Goal: Task Accomplishment & Management: Manage account settings

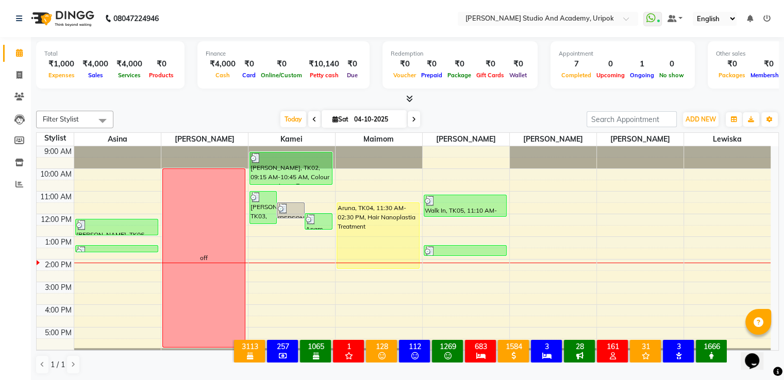
click at [416, 118] on span at bounding box center [414, 119] width 12 height 16
type input "05-10-2025"
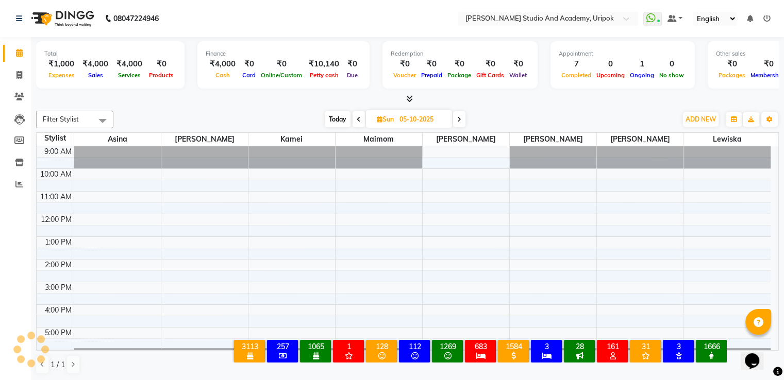
scroll to position [20, 0]
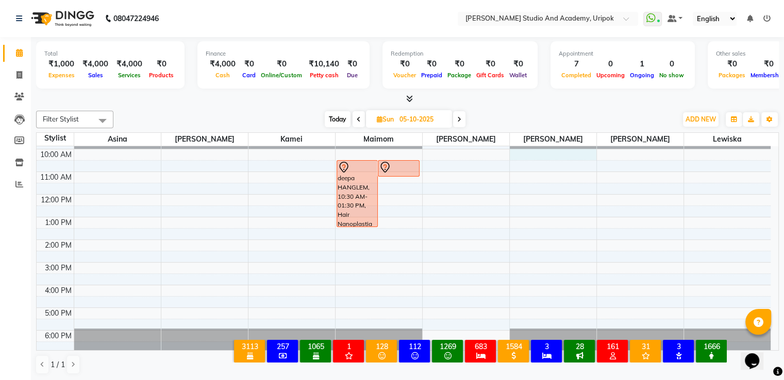
click at [530, 155] on div "9:00 AM 10:00 AM 11:00 AM 12:00 PM 1:00 PM 2:00 PM 3:00 PM 4:00 PM 5:00 PM 6:00…" at bounding box center [404, 240] width 734 height 226
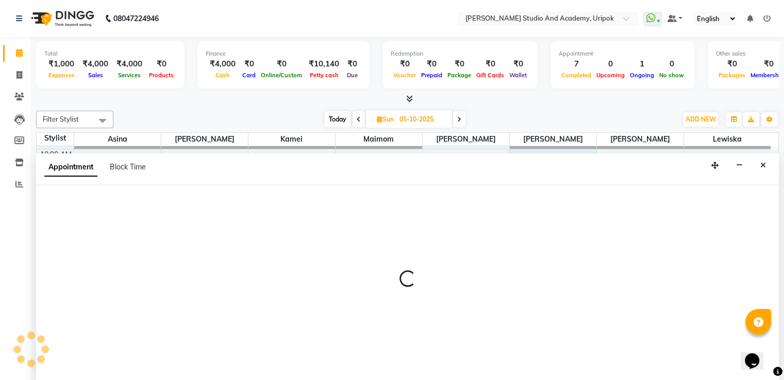
scroll to position [1, 0]
select select "29583"
select select "tentative"
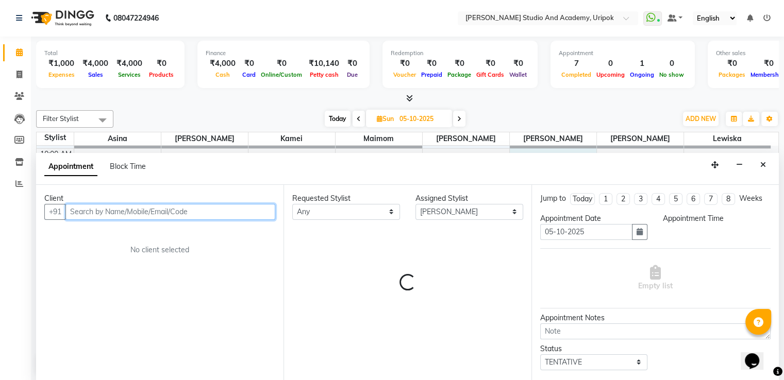
select select "600"
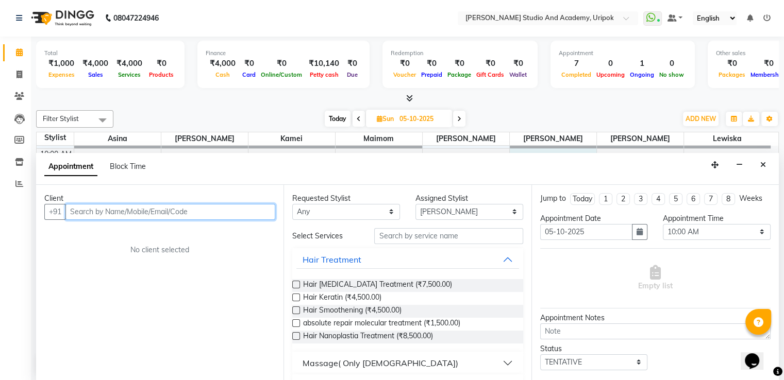
click at [240, 205] on input "text" at bounding box center [170, 212] width 210 height 16
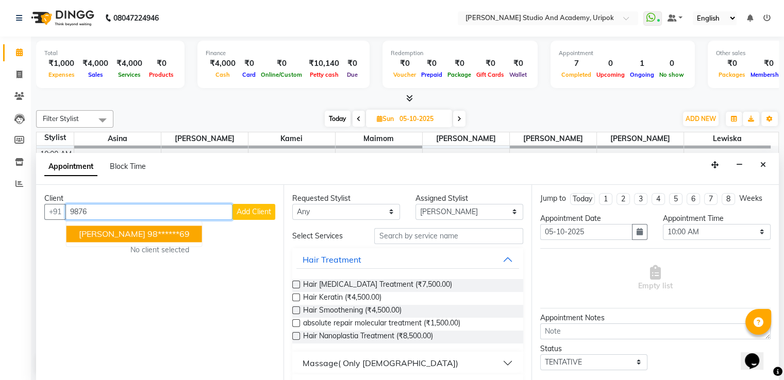
click at [183, 228] on button "[PERSON_NAME] 98******69" at bounding box center [134, 234] width 136 height 16
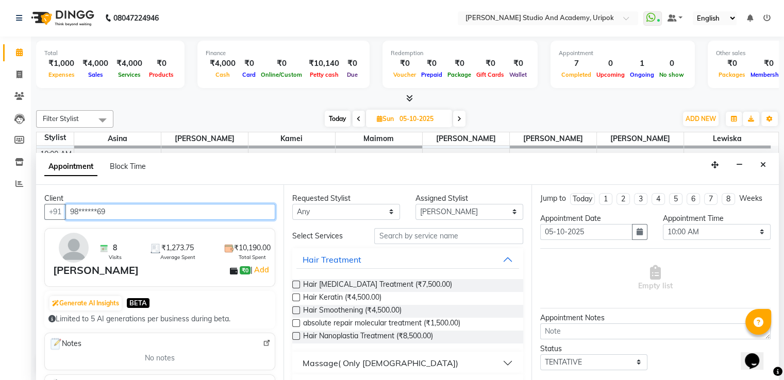
type input "98******69"
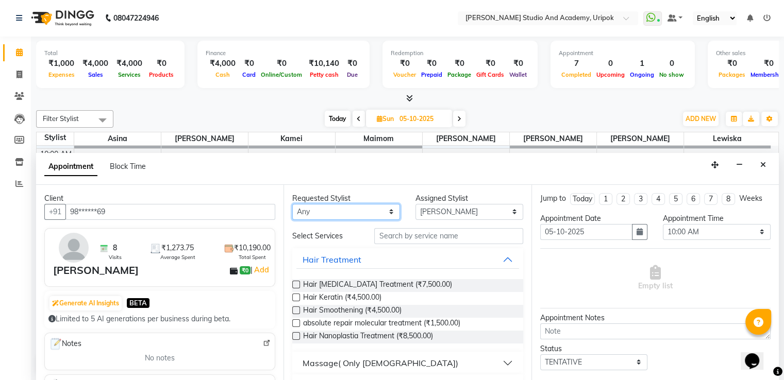
click at [305, 211] on select "Any [PERSON_NAME] [PERSON_NAME] Maimom [PERSON_NAME] [PERSON_NAME]" at bounding box center [346, 212] width 108 height 16
select select "29583"
click at [292, 204] on select "Any [PERSON_NAME] [PERSON_NAME] Maimom [PERSON_NAME] [PERSON_NAME]" at bounding box center [346, 212] width 108 height 16
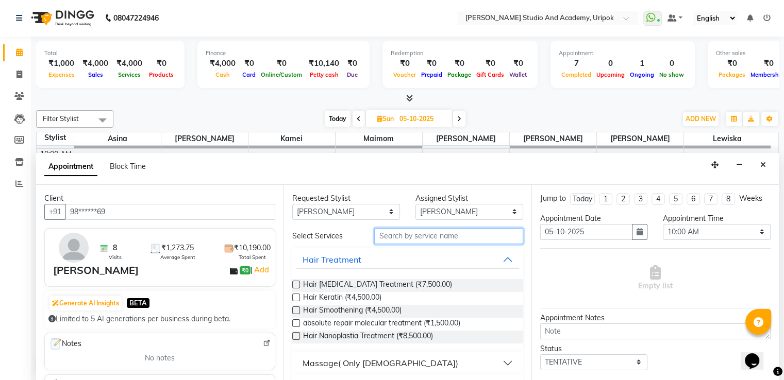
click at [404, 231] on input "text" at bounding box center [448, 236] width 148 height 16
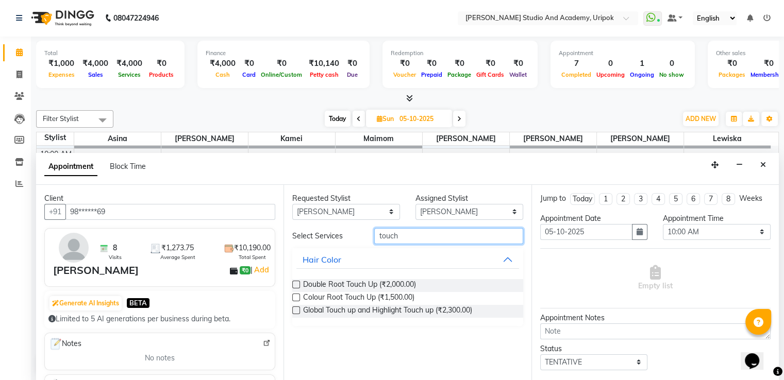
type input "touch"
click at [295, 297] on label at bounding box center [296, 298] width 8 height 8
click at [295, 297] on input "checkbox" at bounding box center [295, 298] width 7 height 7
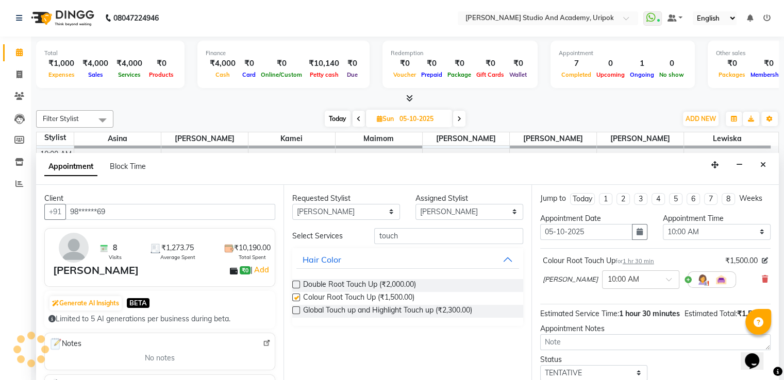
checkbox input "false"
click at [412, 242] on input "touch" at bounding box center [448, 236] width 148 height 16
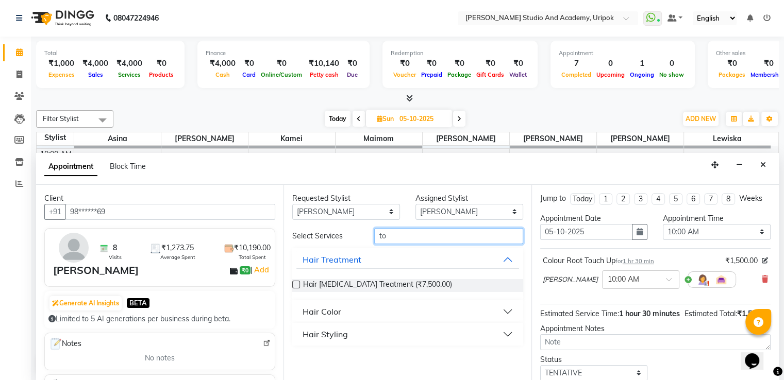
type input "t"
type input "hair cut"
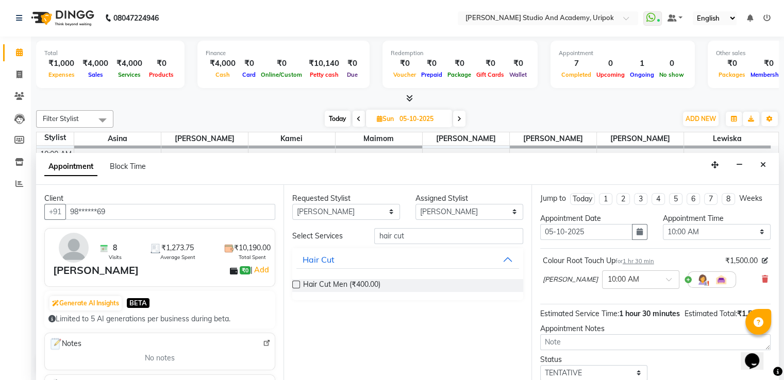
click at [297, 287] on label at bounding box center [296, 285] width 8 height 8
click at [297, 287] on input "checkbox" at bounding box center [295, 285] width 7 height 7
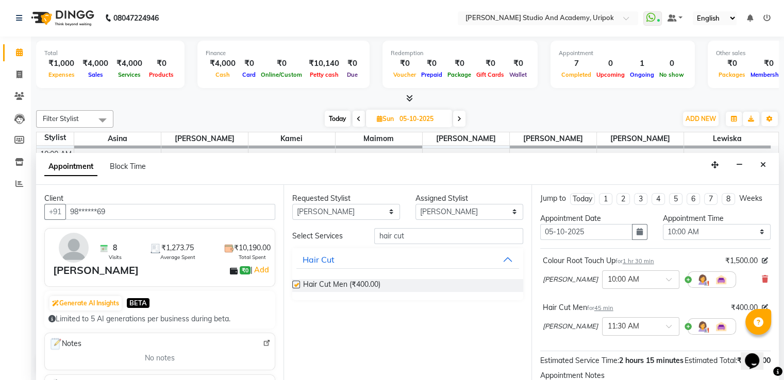
checkbox input "false"
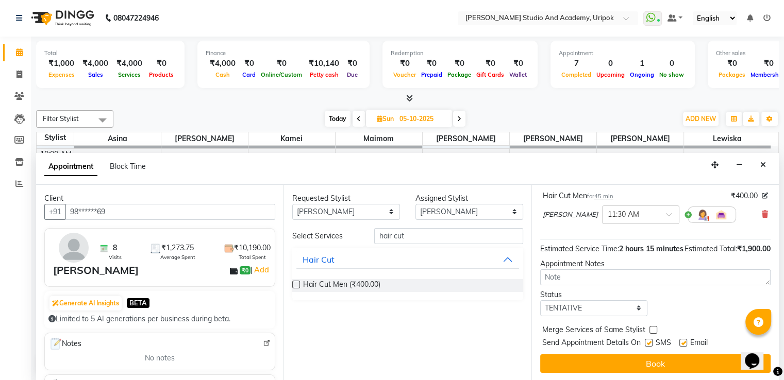
click at [658, 351] on div "Jump to [DATE] 1 2 3 4 5 6 7 8 Weeks Appointment Date [DATE] Appointment Time S…" at bounding box center [654, 283] width 247 height 196
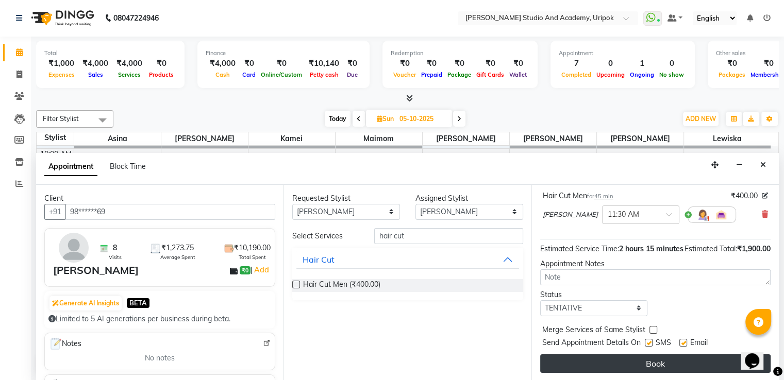
click at [657, 359] on button "Book" at bounding box center [655, 364] width 230 height 19
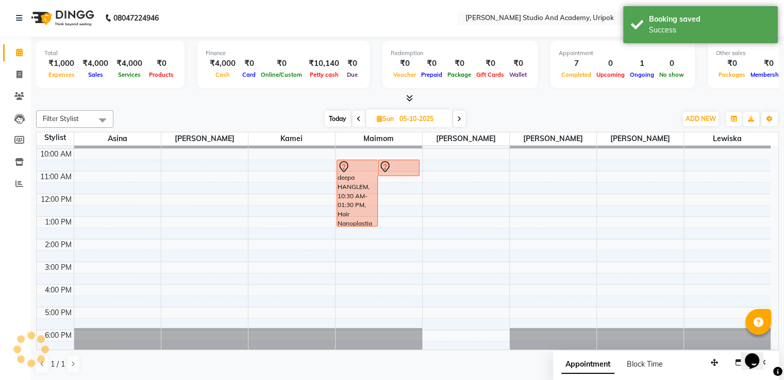
scroll to position [0, 0]
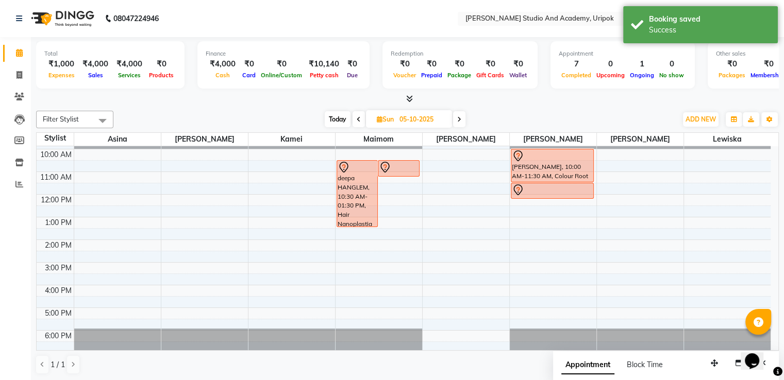
click at [342, 117] on span "Today" at bounding box center [338, 119] width 26 height 16
type input "04-10-2025"
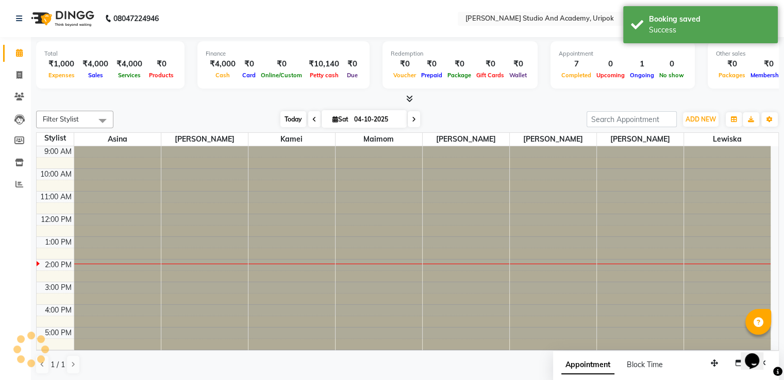
scroll to position [20, 0]
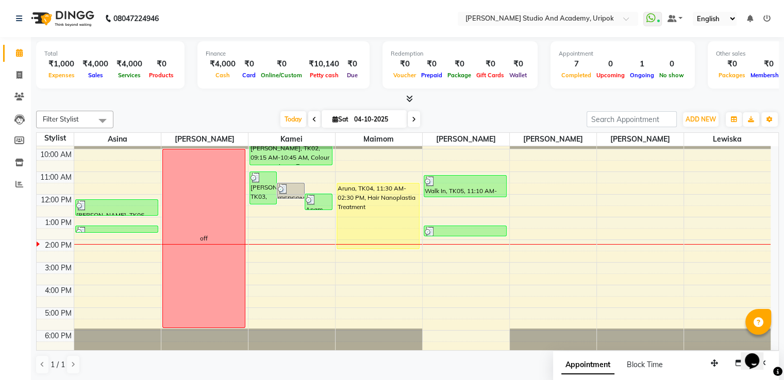
click at [523, 240] on div "9:00 AM 10:00 AM 11:00 AM 12:00 PM 1:00 PM 2:00 PM 3:00 PM 4:00 PM 5:00 PM 6:00…" at bounding box center [404, 240] width 734 height 226
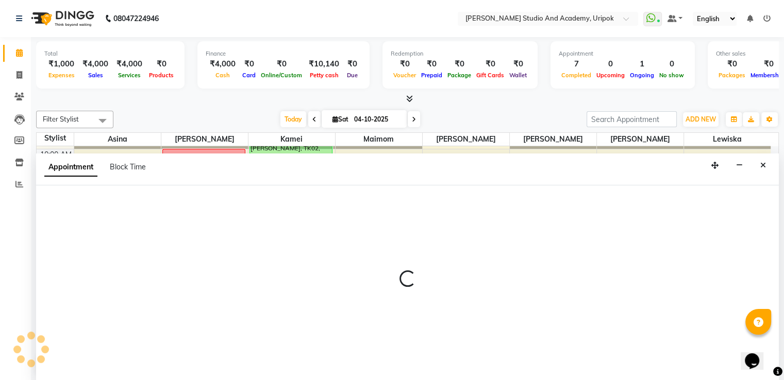
select select "29583"
select select "tentative"
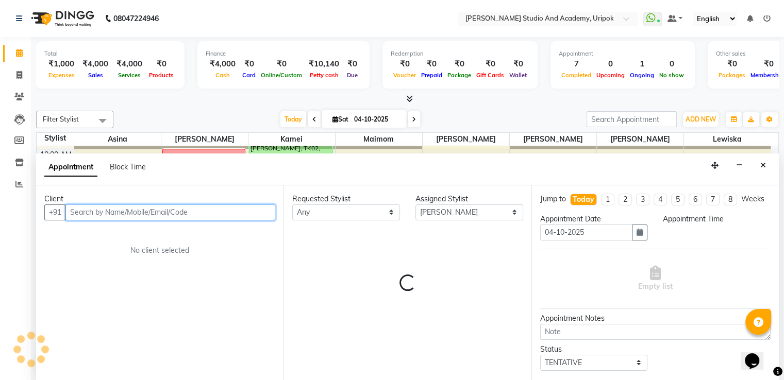
scroll to position [1, 0]
select select "840"
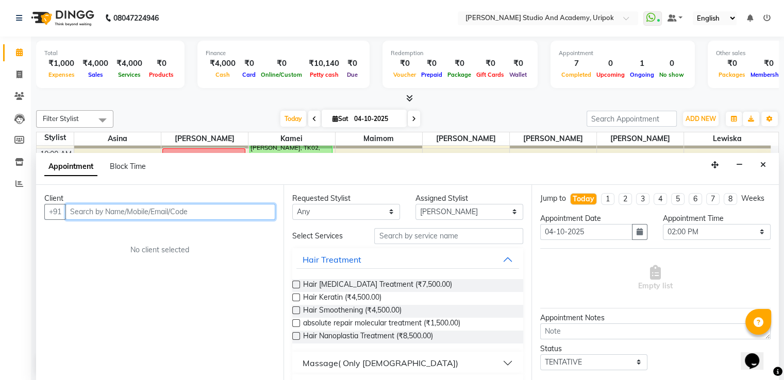
click at [112, 211] on input "text" at bounding box center [170, 212] width 210 height 16
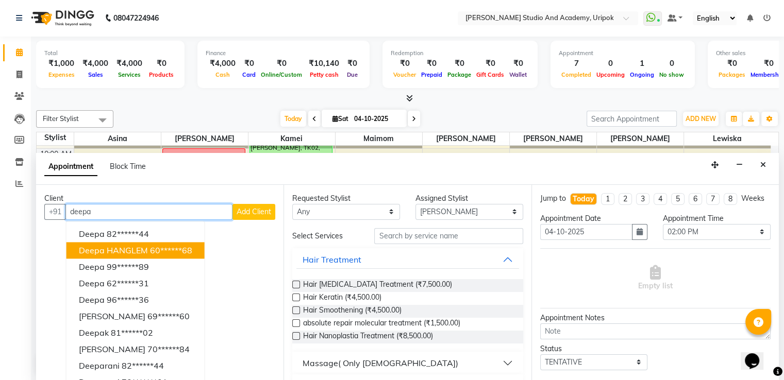
click at [121, 246] on span "deepa HANGLEM" at bounding box center [113, 250] width 69 height 10
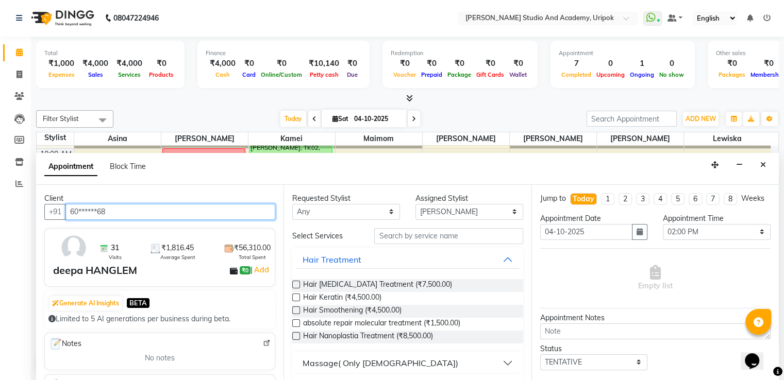
type input "60******68"
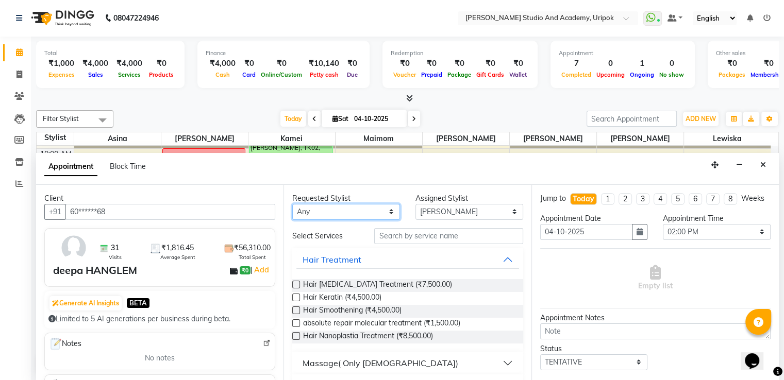
click at [370, 212] on select "Any [PERSON_NAME] [PERSON_NAME] Maimom [PERSON_NAME] [PERSON_NAME]" at bounding box center [346, 212] width 108 height 16
select select "29583"
click at [292, 204] on select "Any [PERSON_NAME] [PERSON_NAME] Maimom [PERSON_NAME] [PERSON_NAME]" at bounding box center [346, 212] width 108 height 16
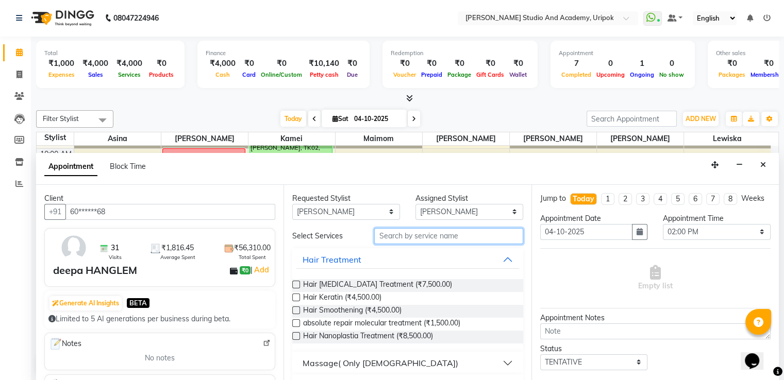
click at [420, 233] on input "text" at bounding box center [448, 236] width 148 height 16
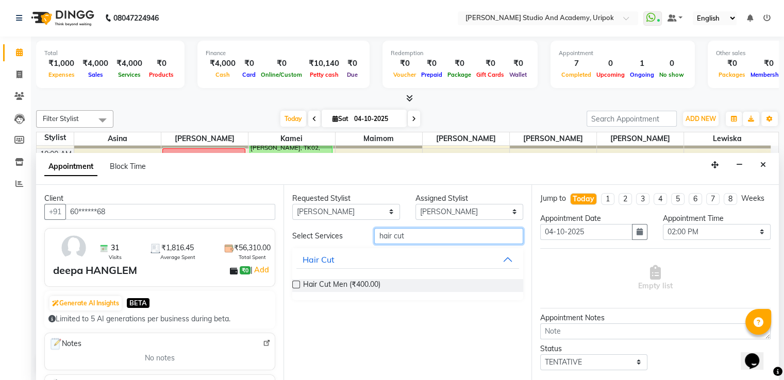
type input "hair cut"
click at [298, 284] on label at bounding box center [296, 285] width 8 height 8
click at [298, 284] on input "checkbox" at bounding box center [295, 285] width 7 height 7
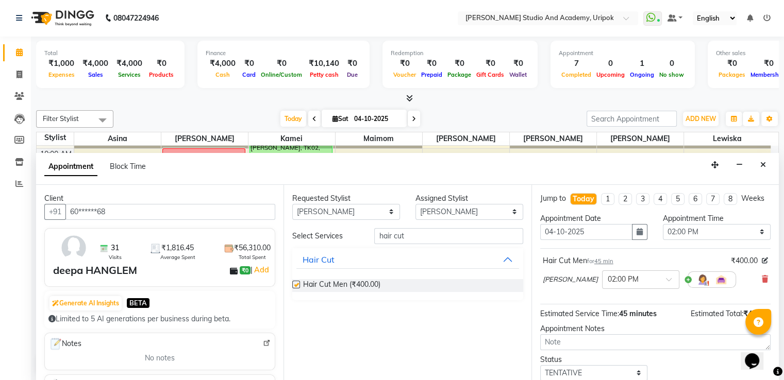
checkbox input "false"
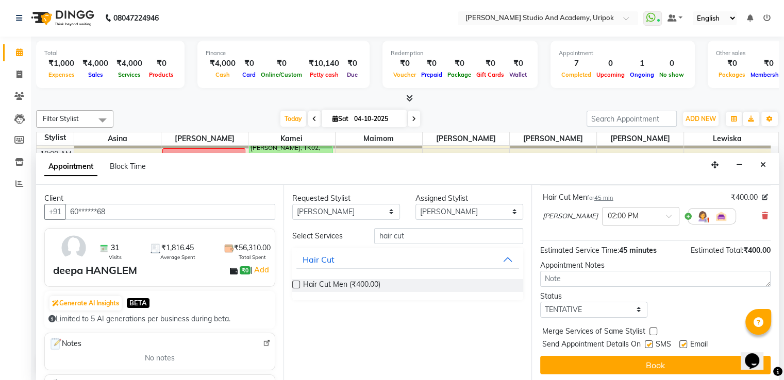
scroll to position [74, 0]
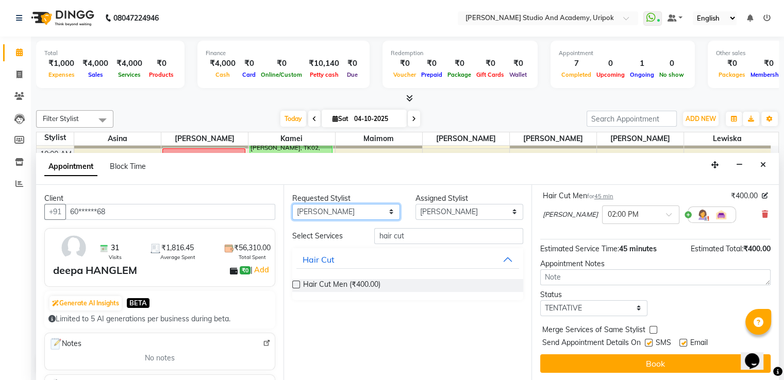
click at [383, 211] on select "Any [PERSON_NAME] [PERSON_NAME] Maimom [PERSON_NAME] [PERSON_NAME]" at bounding box center [346, 212] width 108 height 16
select select "29613"
click at [292, 204] on select "Any [PERSON_NAME] [PERSON_NAME] Maimom [PERSON_NAME] [PERSON_NAME]" at bounding box center [346, 212] width 108 height 16
select select "29613"
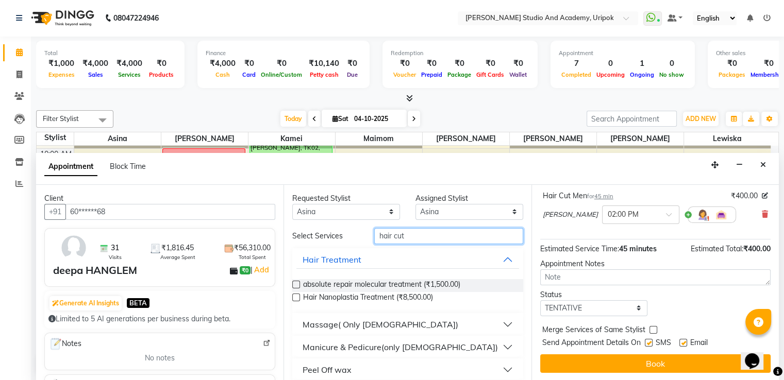
click at [404, 233] on input "hair cut" at bounding box center [448, 236] width 148 height 16
type input "h"
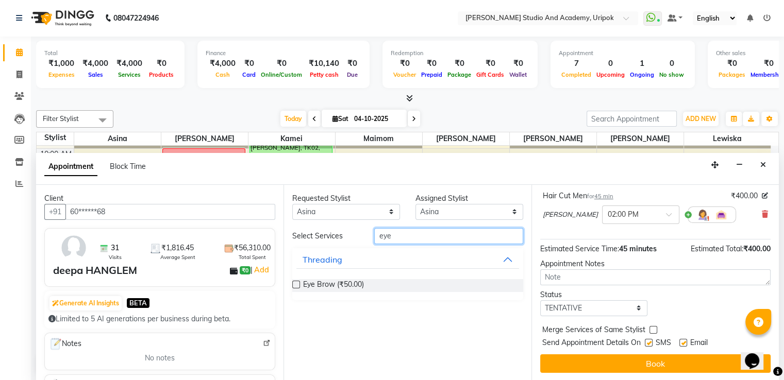
type input "eye"
click at [293, 285] on label at bounding box center [296, 285] width 8 height 8
click at [293, 285] on input "checkbox" at bounding box center [295, 285] width 7 height 7
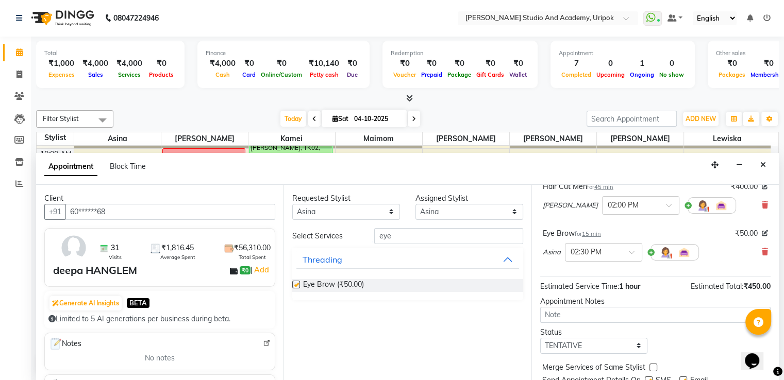
checkbox input "false"
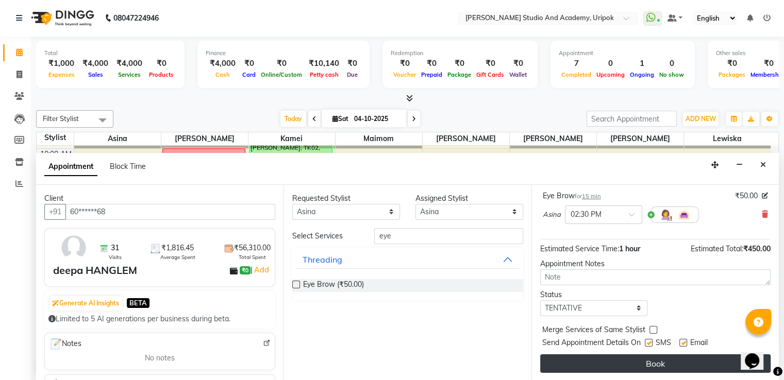
click at [663, 362] on button "Book" at bounding box center [655, 364] width 230 height 19
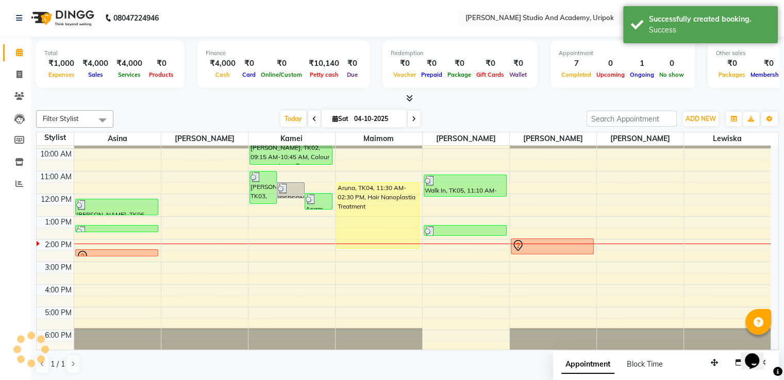
scroll to position [0, 0]
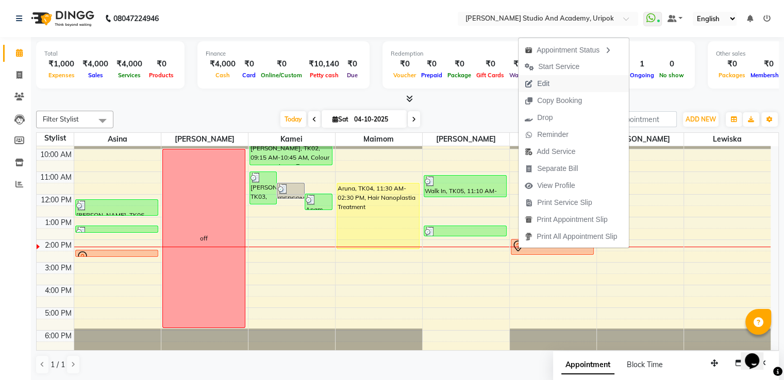
click at [560, 85] on button "Edit" at bounding box center [573, 83] width 110 height 17
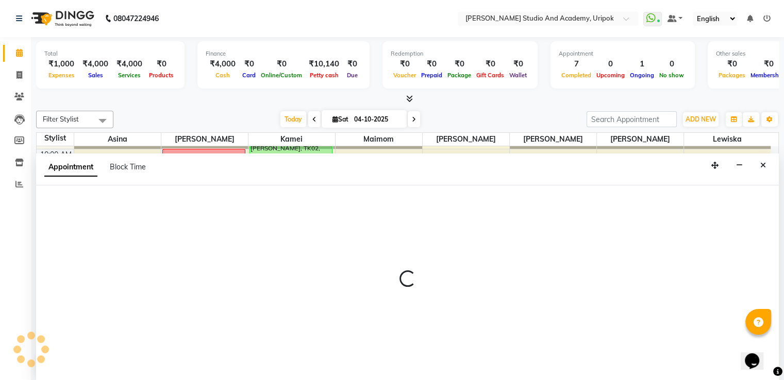
scroll to position [1, 0]
select select "tentative"
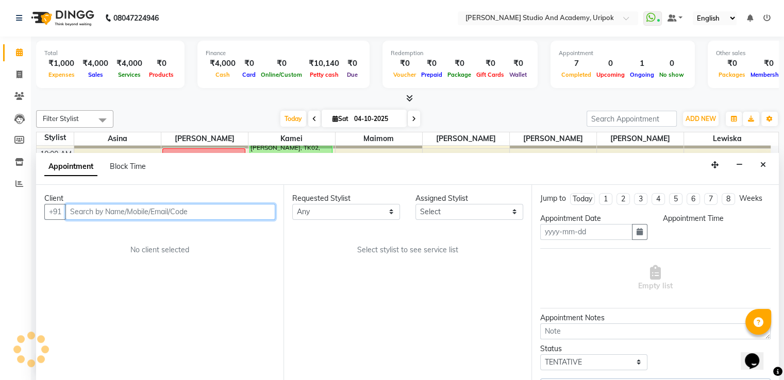
type input "04-10-2025"
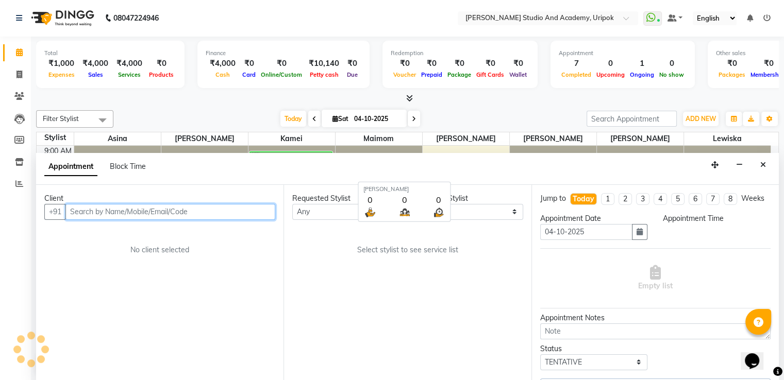
select select "840"
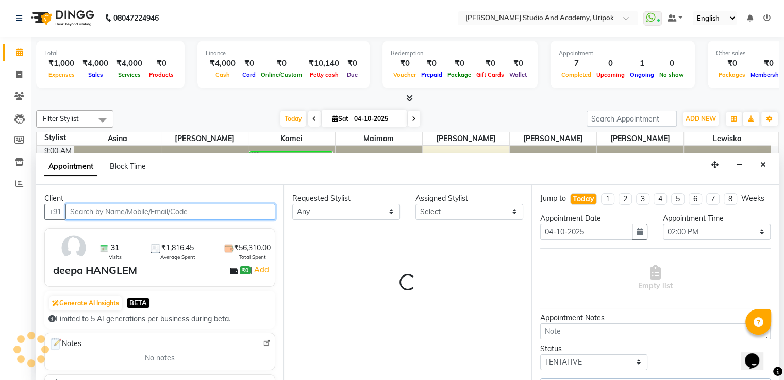
select select "29613"
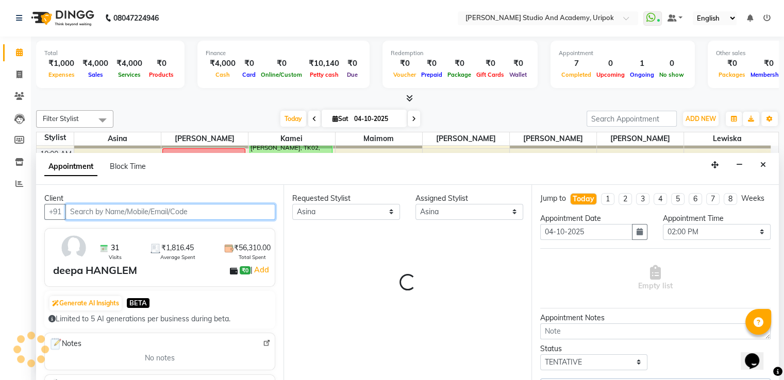
select select "2142"
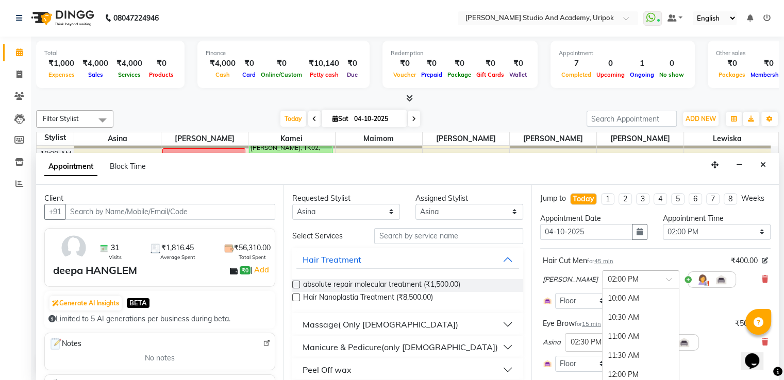
click at [631, 284] on div at bounding box center [640, 279] width 76 height 11
click at [602, 327] on div "02:30 PM" at bounding box center [640, 317] width 76 height 19
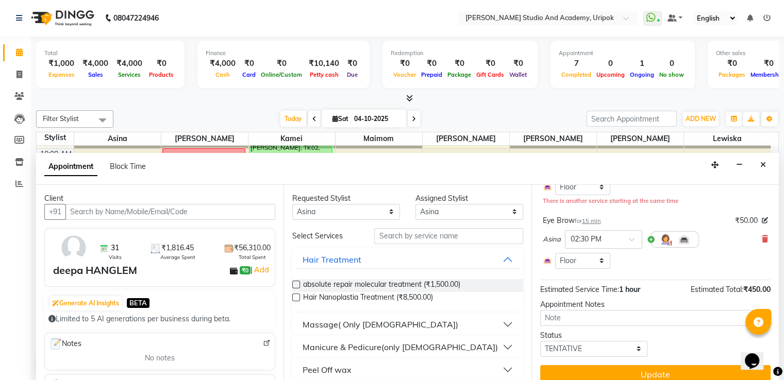
scroll to position [134, 0]
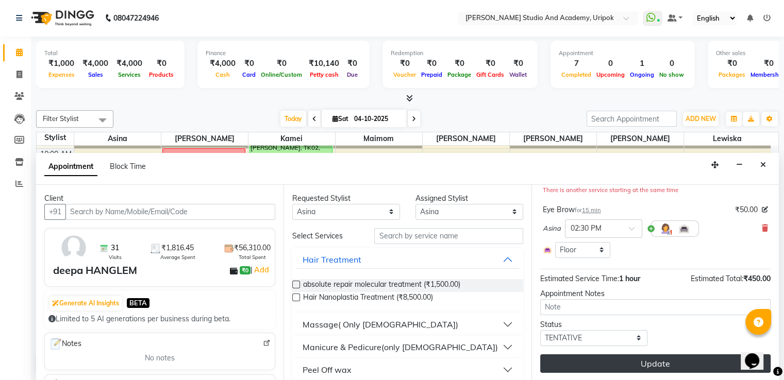
click at [689, 361] on button "Update" at bounding box center [655, 364] width 230 height 19
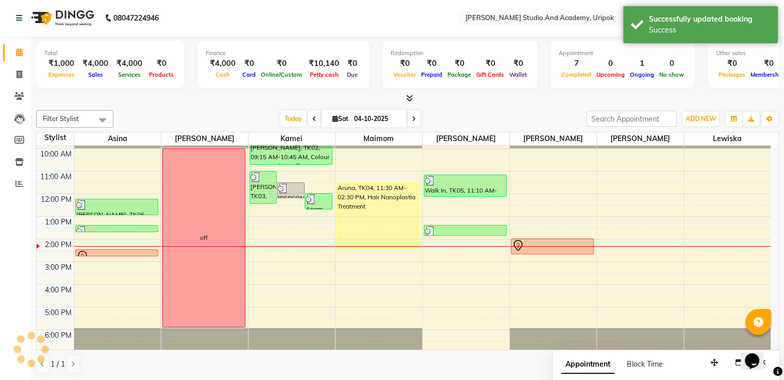
scroll to position [0, 0]
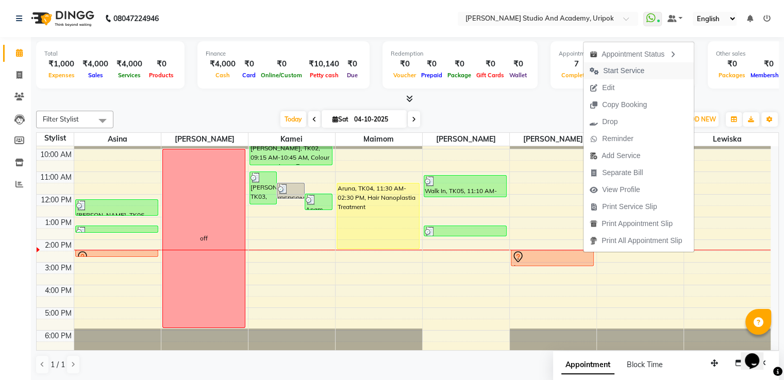
click at [629, 71] on span "Start Service" at bounding box center [623, 70] width 41 height 11
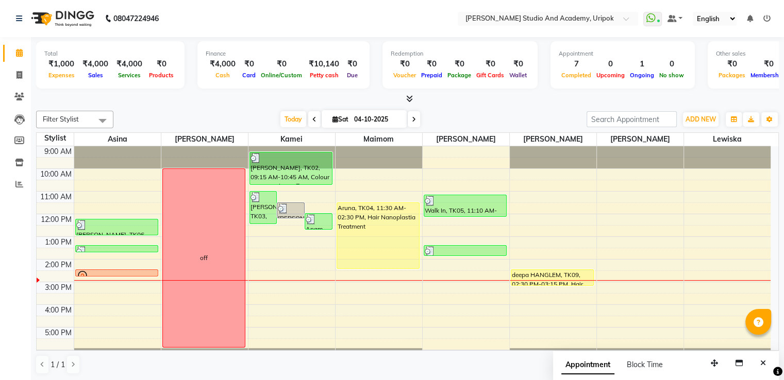
click at [557, 287] on div "9:00 AM 10:00 AM 11:00 AM 12:00 PM 1:00 PM 2:00 PM 3:00 PM 4:00 PM 5:00 PM 6:00…" at bounding box center [404, 259] width 734 height 226
select select "29583"
select select "tentative"
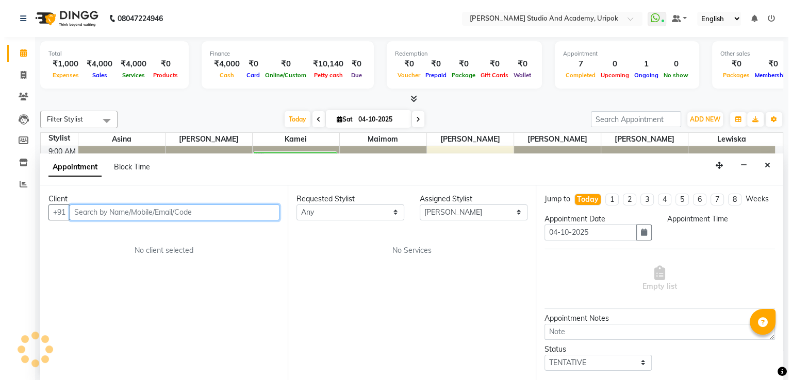
scroll to position [1, 0]
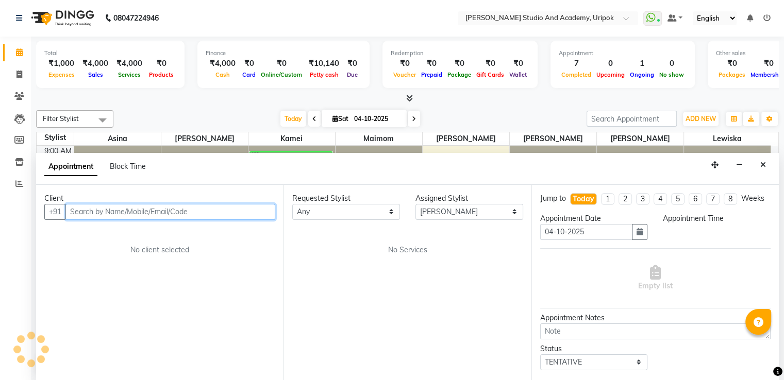
select select "900"
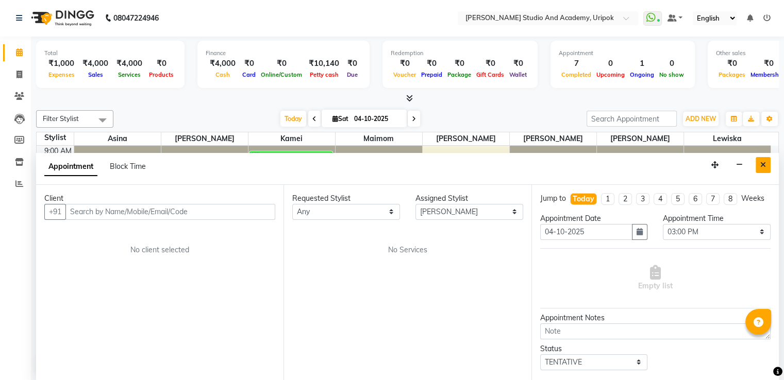
click at [762, 161] on icon "Close" at bounding box center [763, 164] width 6 height 7
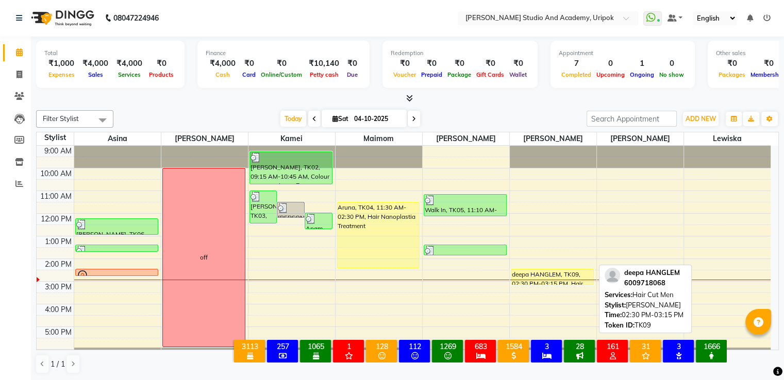
click at [541, 270] on div "deepa HANGLEM, TK09, 02:30 PM-03:15 PM, Hair Cut Men" at bounding box center [552, 277] width 82 height 15
select select "7"
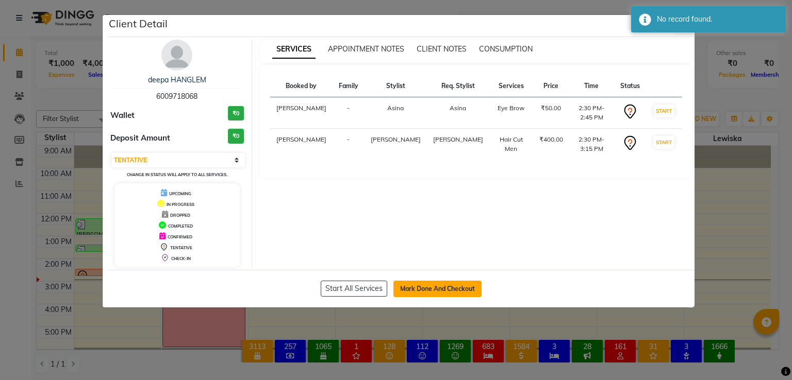
click at [435, 284] on button "Mark Done And Checkout" at bounding box center [437, 289] width 88 height 16
select select "service"
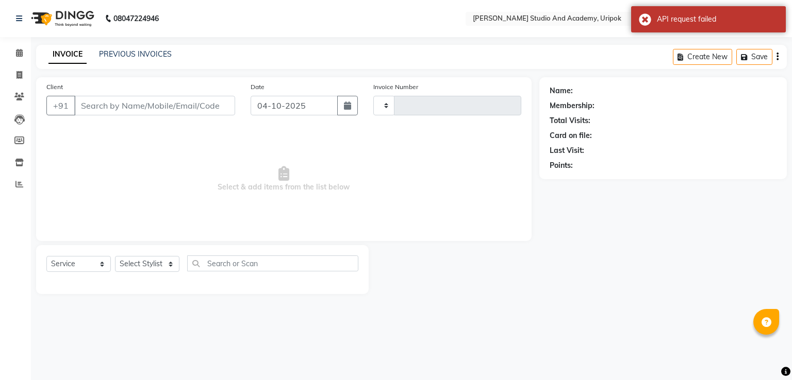
click at [478, 279] on div at bounding box center [454, 269] width 170 height 49
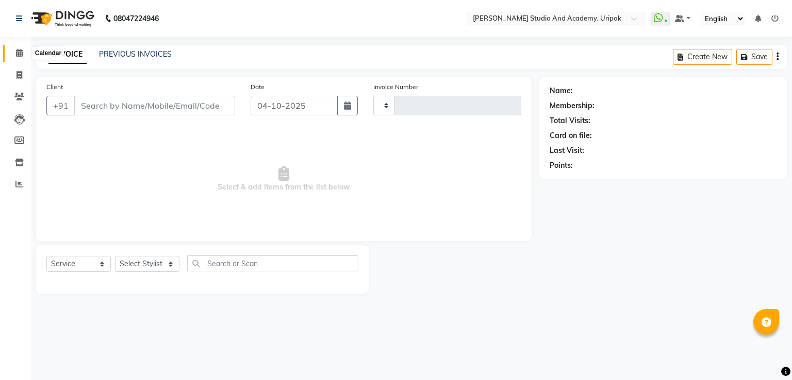
click at [20, 53] on icon at bounding box center [19, 53] width 7 height 8
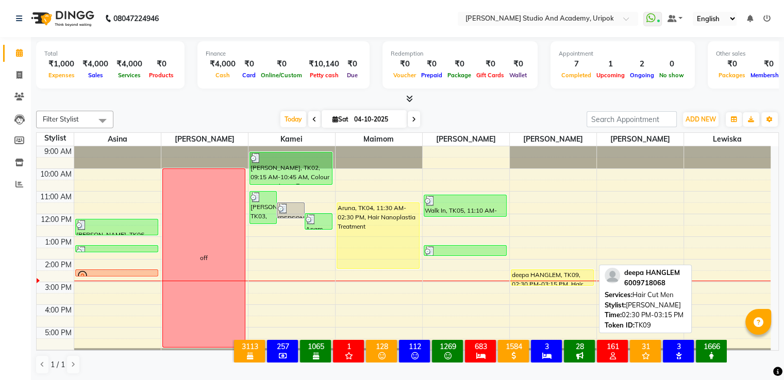
click at [550, 272] on div "deepa HANGLEM, TK09, 02:30 PM-03:15 PM, Hair Cut Men" at bounding box center [552, 277] width 82 height 15
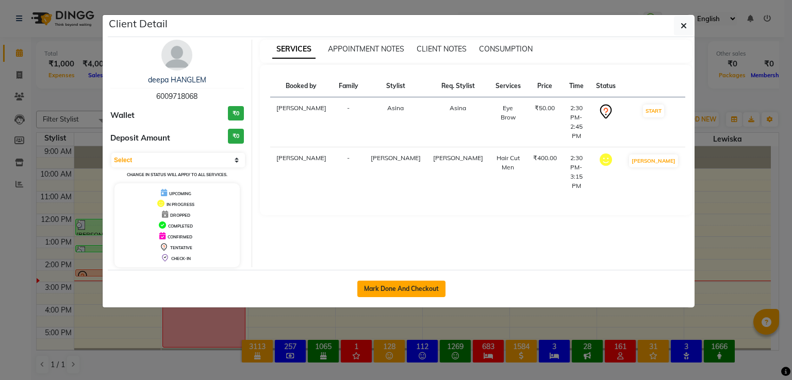
click at [415, 286] on button "Mark Done And Checkout" at bounding box center [401, 289] width 88 height 16
select select "service"
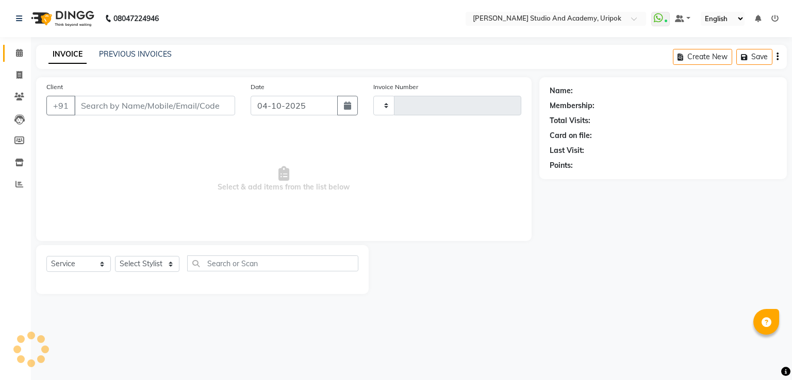
type input "1428"
select select "4880"
type input "60******68"
select select "29613"
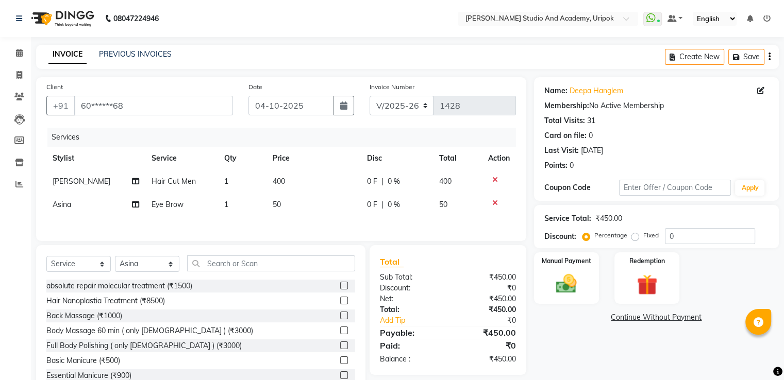
click at [231, 207] on td "1" at bounding box center [242, 204] width 48 height 23
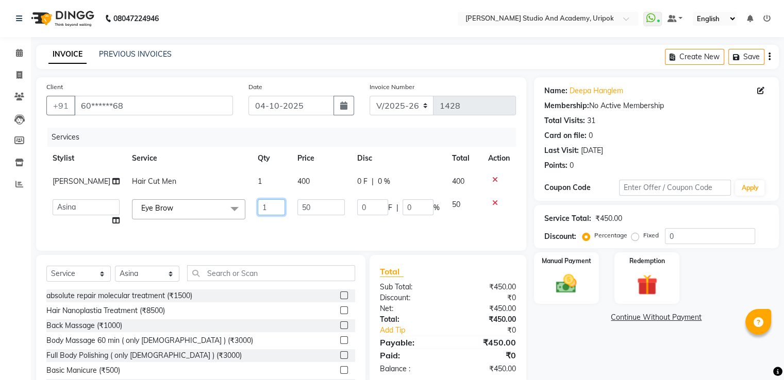
click at [258, 207] on input "1" at bounding box center [272, 207] width 28 height 16
type input "2"
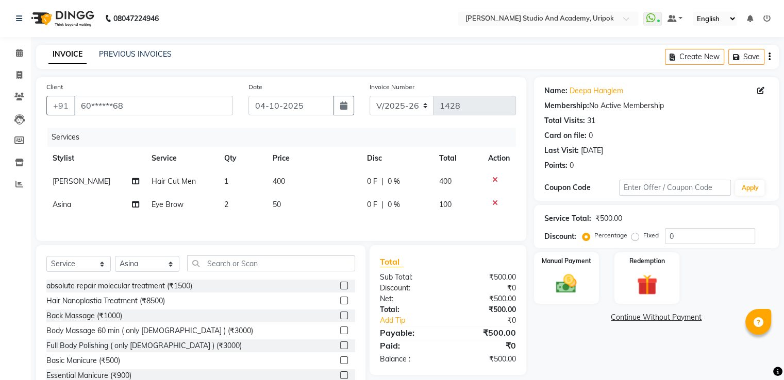
click at [255, 227] on div "Services Stylist Service Qty Price Disc Total Action [PERSON_NAME] Hair Cut Men…" at bounding box center [281, 179] width 470 height 103
click at [219, 261] on input "text" at bounding box center [271, 264] width 168 height 16
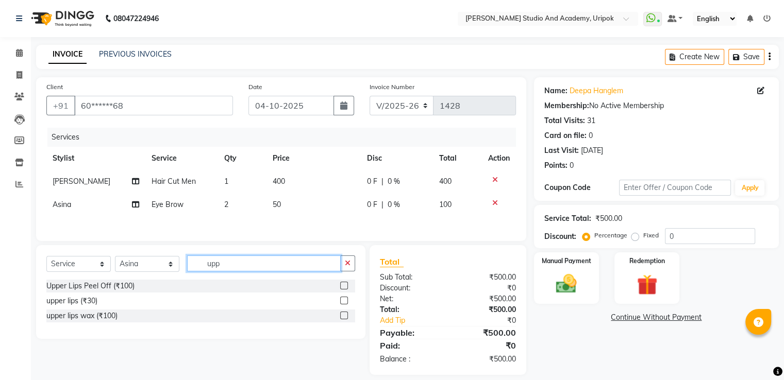
type input "upp"
click at [344, 303] on label at bounding box center [344, 301] width 8 height 8
click at [344, 303] on input "checkbox" at bounding box center [343, 301] width 7 height 7
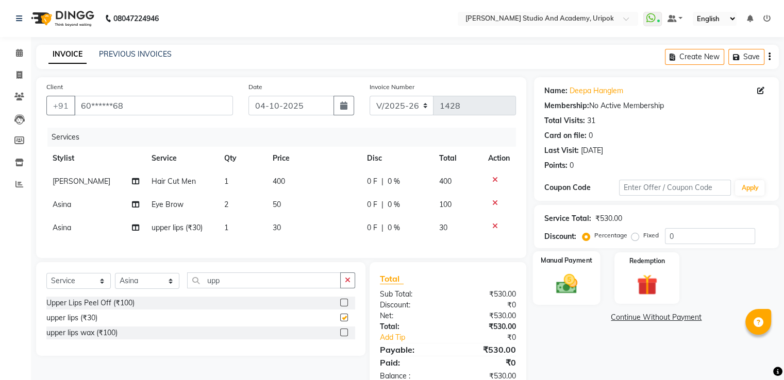
checkbox input "false"
click at [551, 290] on img at bounding box center [566, 284] width 35 height 25
click at [642, 321] on span "GPay" at bounding box center [644, 318] width 21 height 12
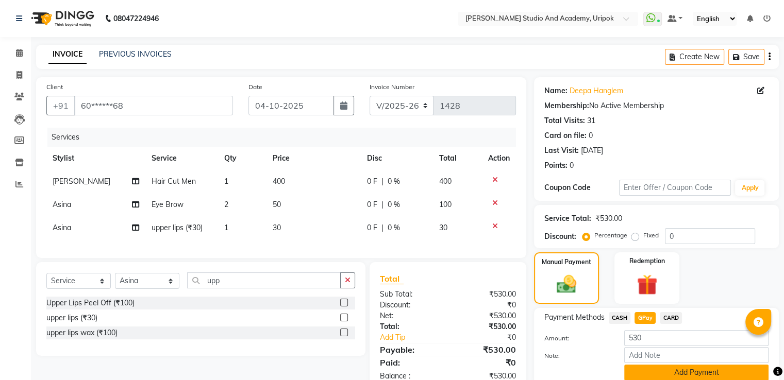
click at [673, 373] on button "Add Payment" at bounding box center [696, 373] width 144 height 16
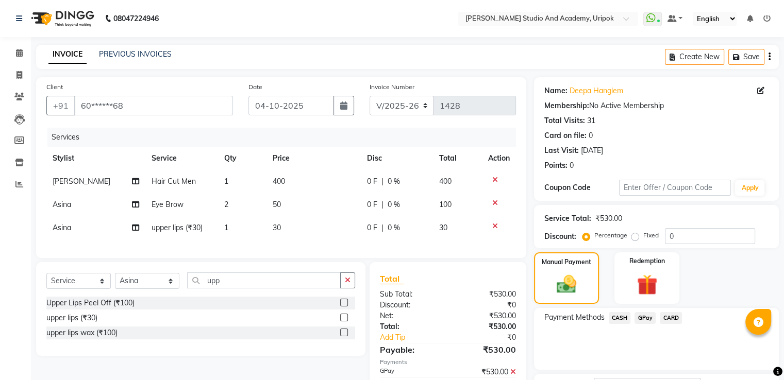
scroll to position [84, 0]
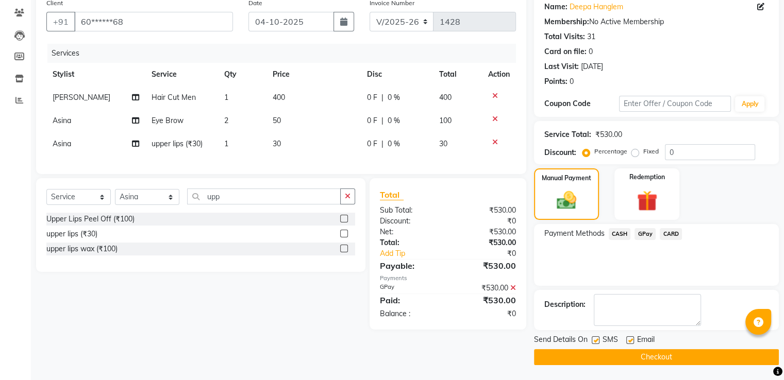
click at [734, 357] on button "Checkout" at bounding box center [656, 357] width 245 height 16
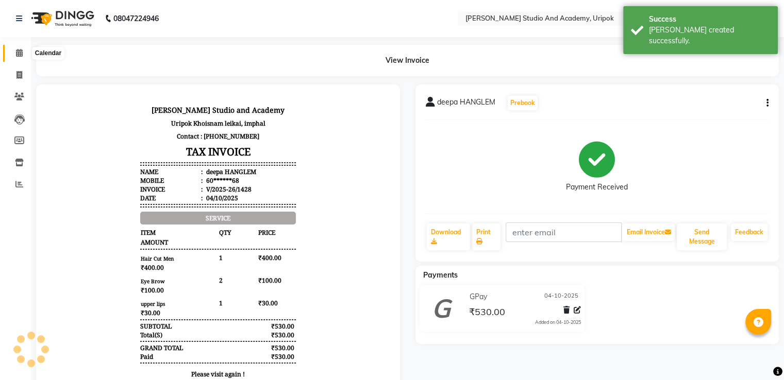
click at [21, 55] on icon at bounding box center [19, 53] width 7 height 8
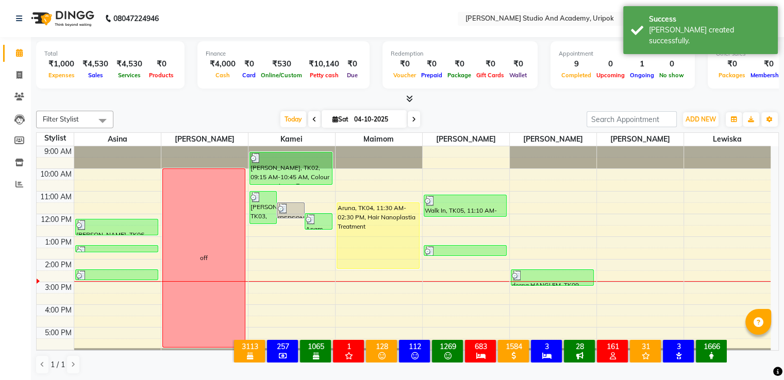
click at [412, 117] on icon at bounding box center [414, 119] width 4 height 6
type input "05-10-2025"
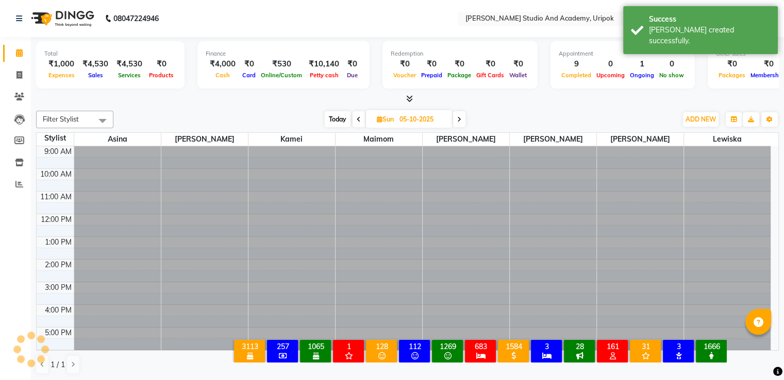
scroll to position [20, 0]
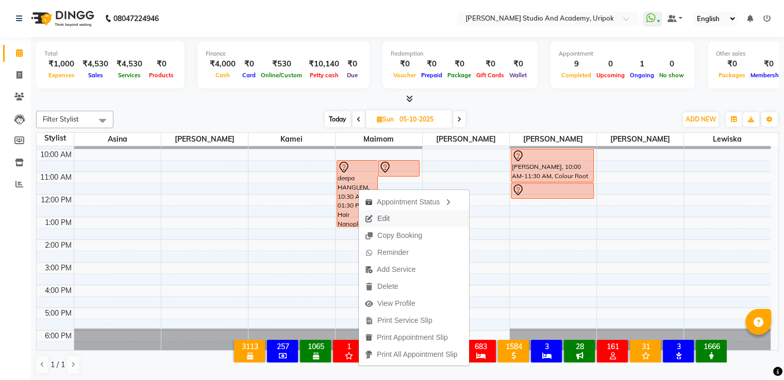
click at [393, 222] on span "Edit" at bounding box center [377, 218] width 37 height 17
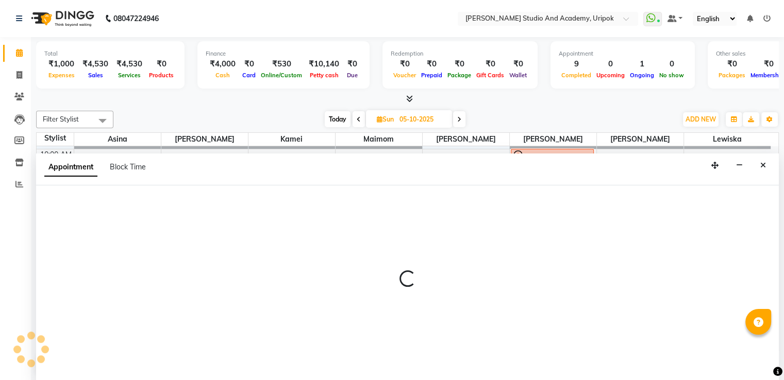
scroll to position [1, 0]
select select "tentative"
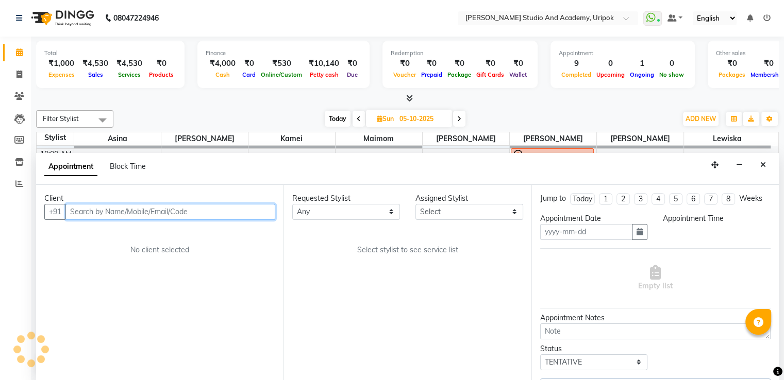
type input "05-10-2025"
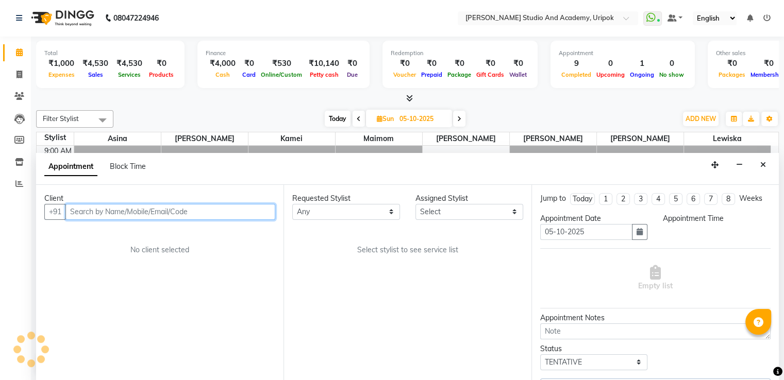
select select "90384"
select select "630"
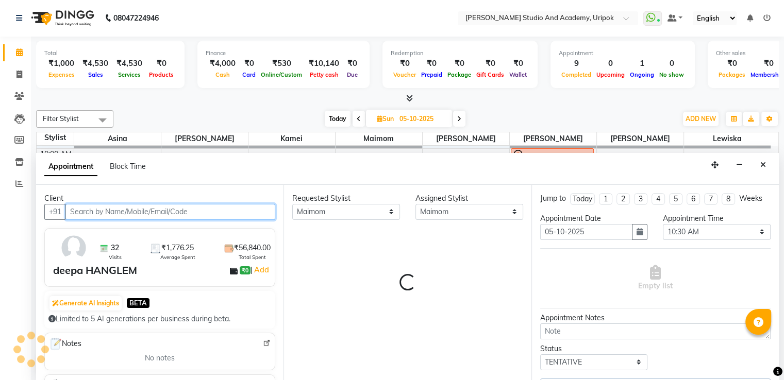
select select "2142"
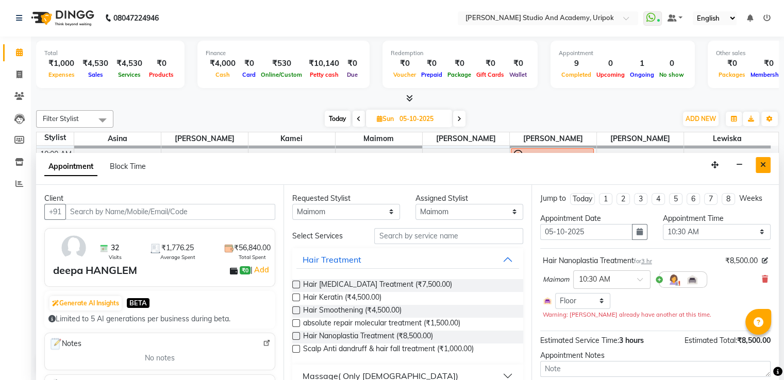
click at [763, 159] on button "Close" at bounding box center [763, 165] width 15 height 16
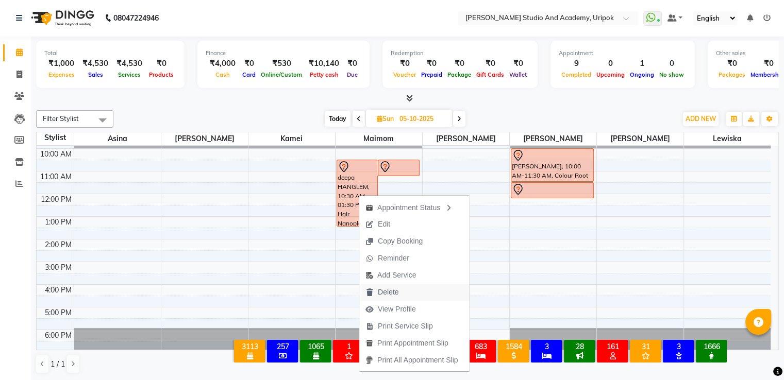
click at [396, 289] on span "Delete" at bounding box center [388, 292] width 21 height 11
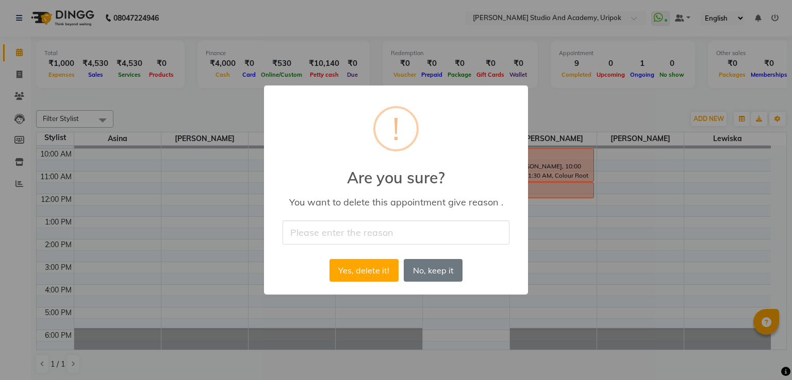
click at [342, 227] on input "text" at bounding box center [395, 233] width 227 height 24
type input "na"
click at [357, 270] on button "Yes, delete it!" at bounding box center [363, 270] width 69 height 23
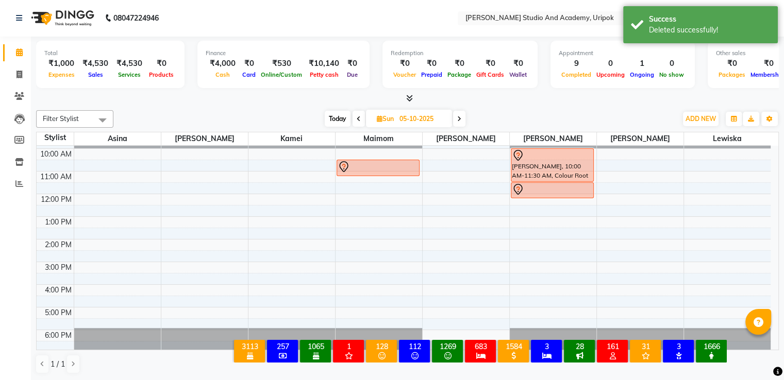
click at [354, 184] on div "9:00 AM 10:00 AM 11:00 AM 12:00 PM 1:00 PM 2:00 PM 3:00 PM 4:00 PM 5:00 PM 6:00…" at bounding box center [404, 239] width 734 height 226
select select "90384"
select select "tentative"
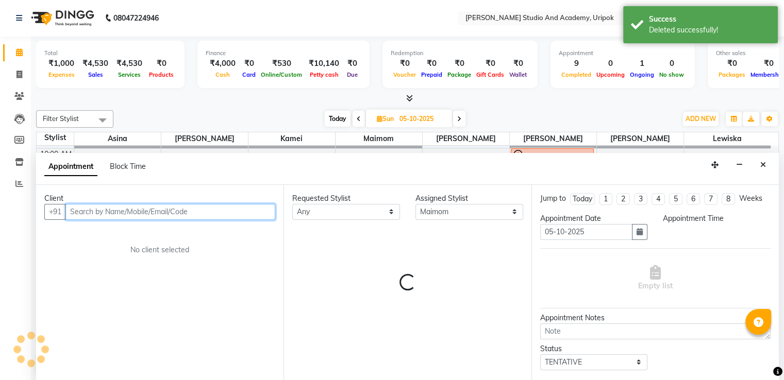
select select "690"
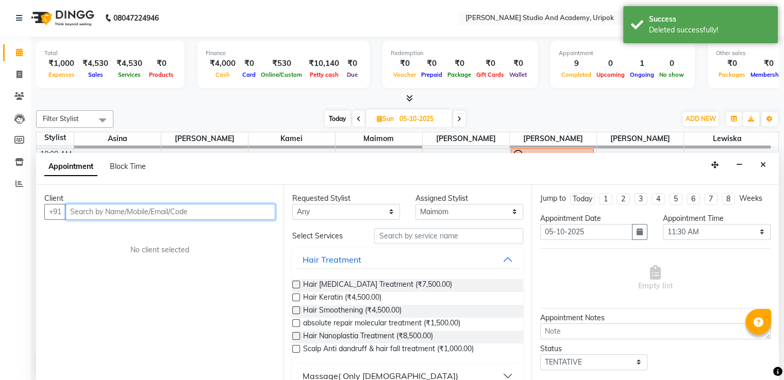
click at [211, 207] on input "text" at bounding box center [170, 212] width 210 height 16
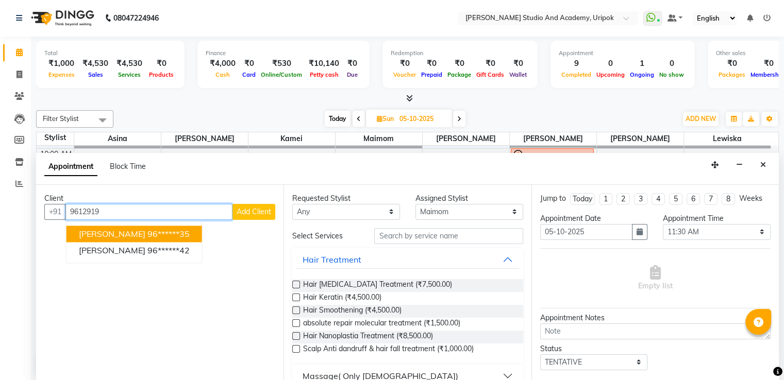
click at [93, 234] on span "[PERSON_NAME]" at bounding box center [112, 234] width 66 height 10
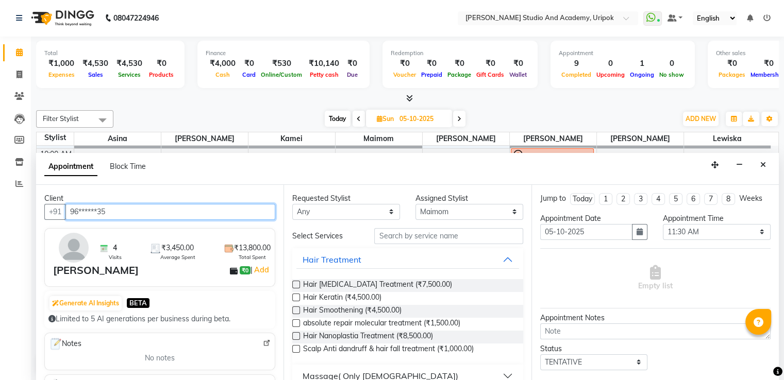
type input "96******35"
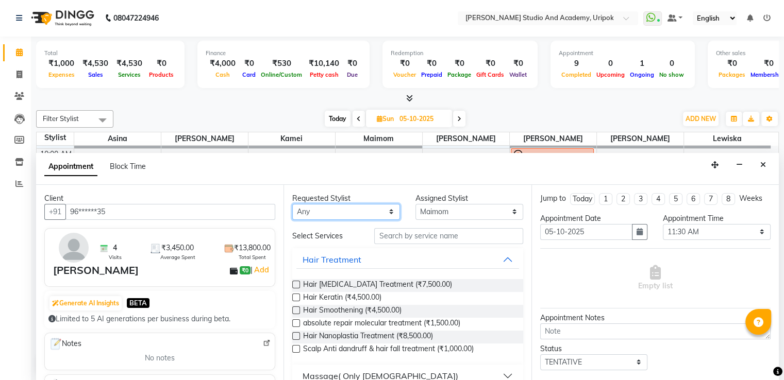
click at [337, 207] on select "Any [PERSON_NAME] [PERSON_NAME] Maimom [PERSON_NAME] [PERSON_NAME]" at bounding box center [346, 212] width 108 height 16
select select "90384"
click at [292, 204] on select "Any [PERSON_NAME] [PERSON_NAME] Maimom [PERSON_NAME] [PERSON_NAME]" at bounding box center [346, 212] width 108 height 16
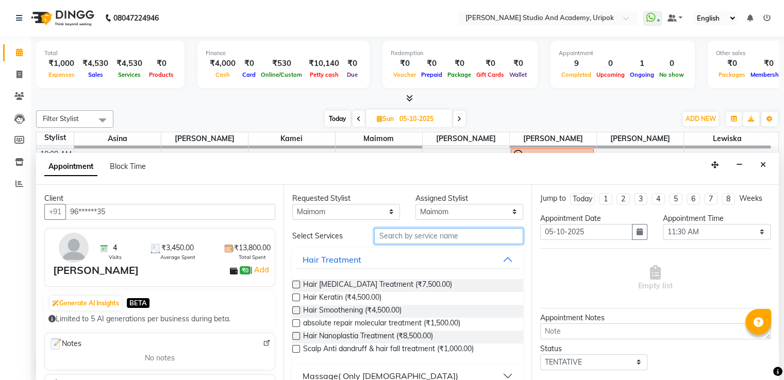
click at [396, 236] on input "text" at bounding box center [448, 236] width 148 height 16
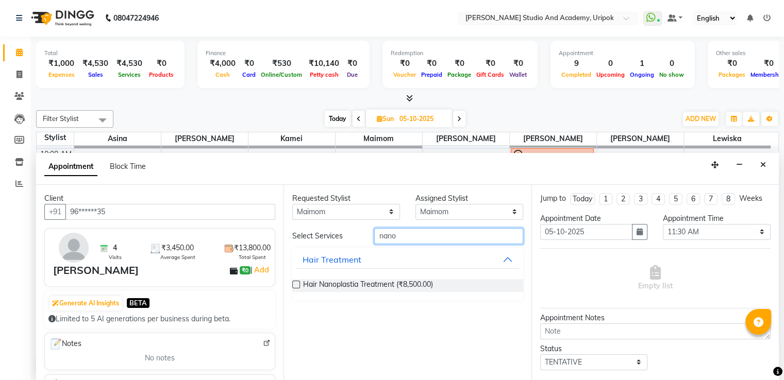
type input "nano"
click at [299, 283] on label at bounding box center [296, 285] width 8 height 8
click at [299, 283] on input "checkbox" at bounding box center [295, 285] width 7 height 7
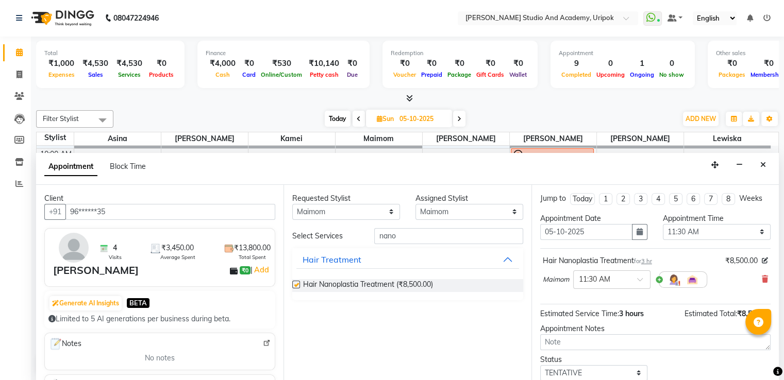
checkbox input "false"
click at [620, 281] on input "text" at bounding box center [601, 279] width 45 height 11
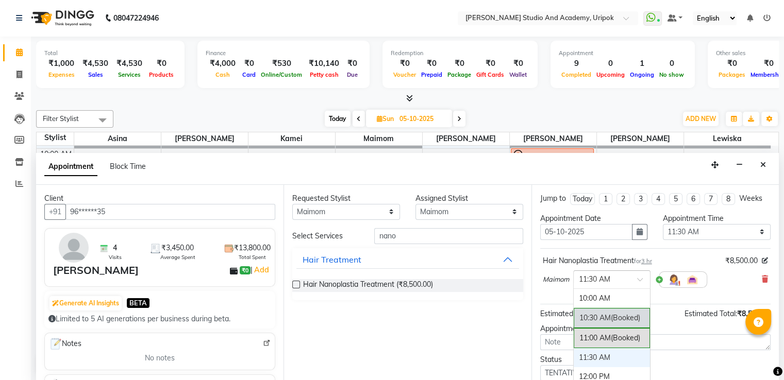
click at [604, 312] on div "10:30 AM (Booked)" at bounding box center [612, 318] width 76 height 20
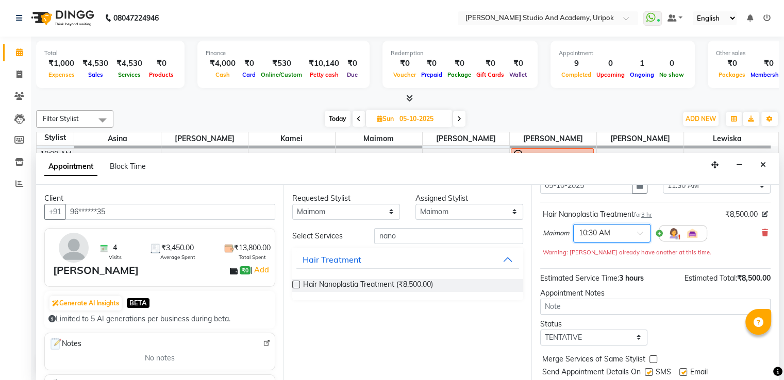
scroll to position [75, 0]
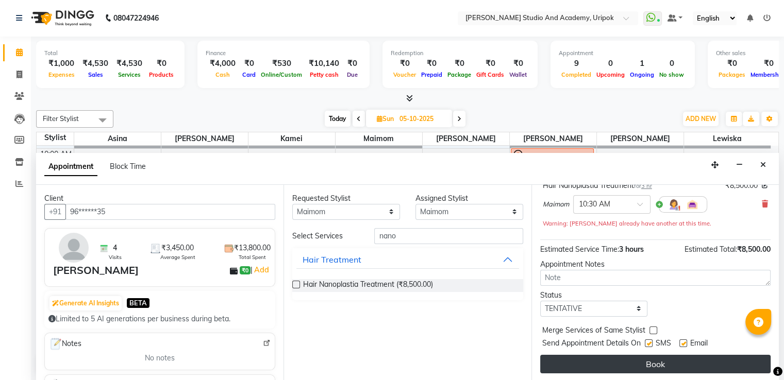
click at [687, 357] on button "Book" at bounding box center [655, 364] width 230 height 19
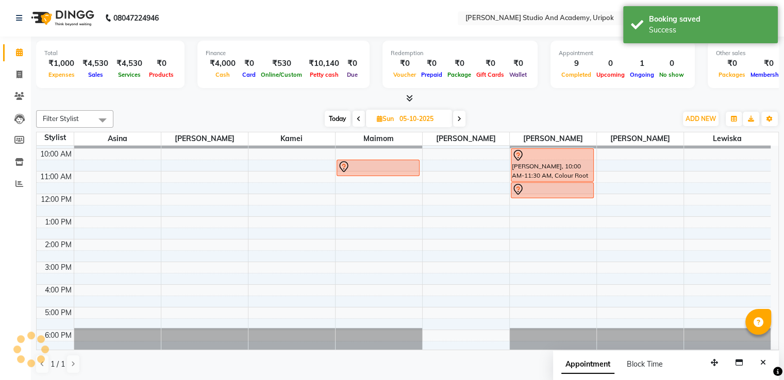
scroll to position [0, 0]
